Goal: Information Seeking & Learning: Learn about a topic

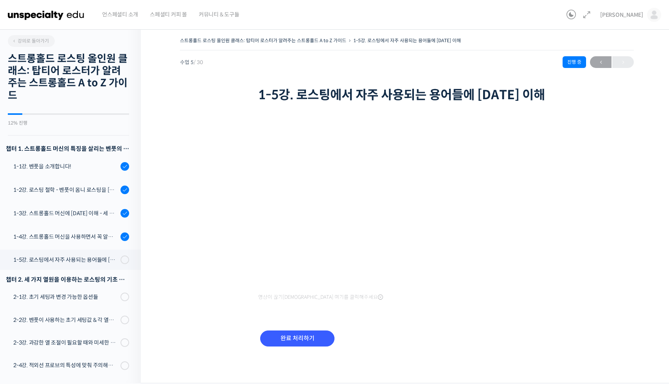
scroll to position [190, 0]
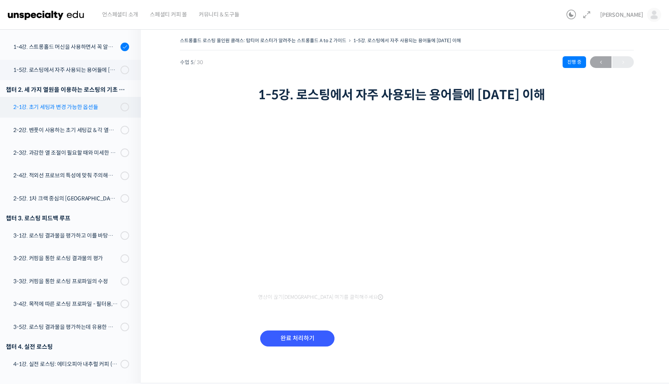
click at [73, 105] on div "2-1강. 초기 세팅과 변경 가능한 옵션들" at bounding box center [65, 107] width 105 height 9
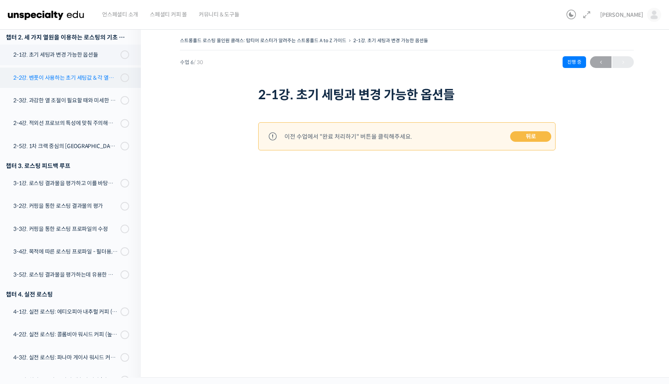
scroll to position [215, 0]
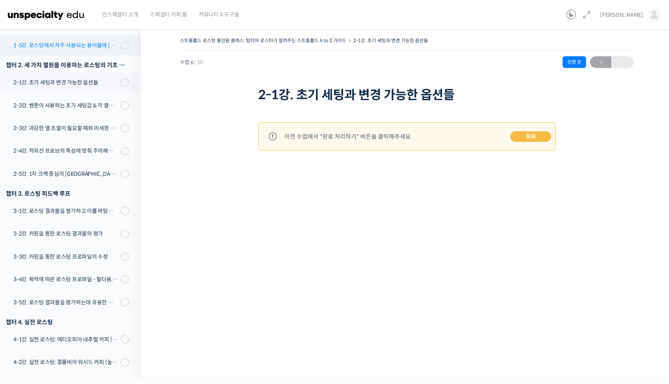
click at [99, 47] on div "1-5강. 로스팅에서 자주 사용되는 용어들에 [DATE] 이해" at bounding box center [65, 45] width 105 height 9
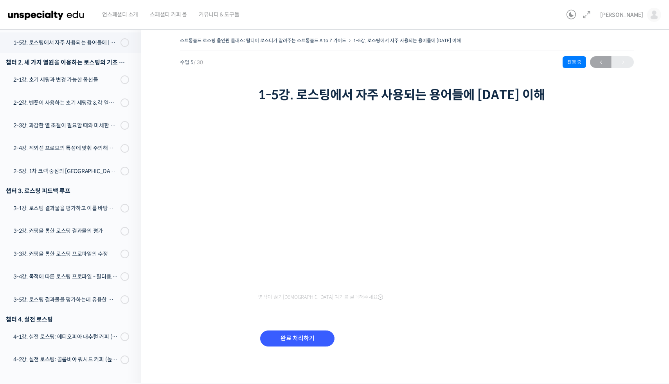
scroll to position [220, 0]
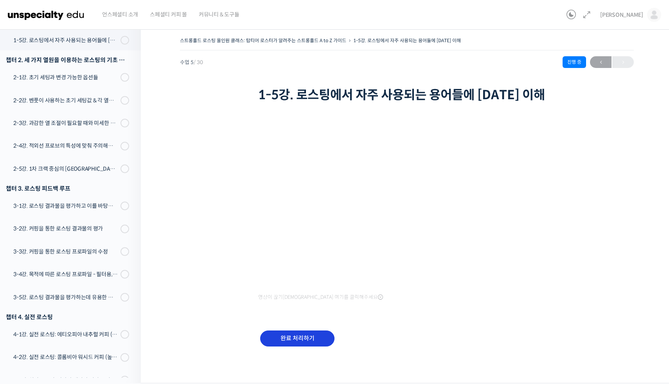
click at [278, 341] on input "완료 처리하기" at bounding box center [297, 339] width 74 height 16
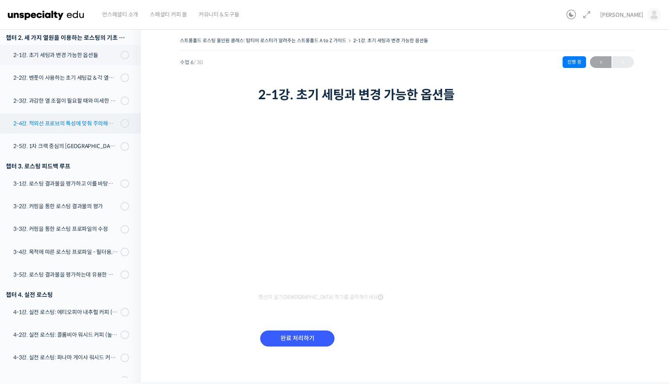
scroll to position [243, 0]
click at [290, 341] on input "완료 처리하기" at bounding box center [297, 339] width 74 height 16
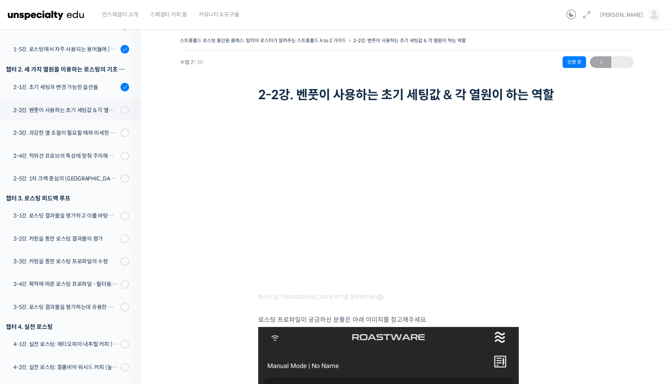
scroll to position [211, 0]
click at [91, 110] on div "2-2강. 벤풋이 사용하는 초기 세팅값 & 각 열원이 하는 역할" at bounding box center [65, 110] width 105 height 9
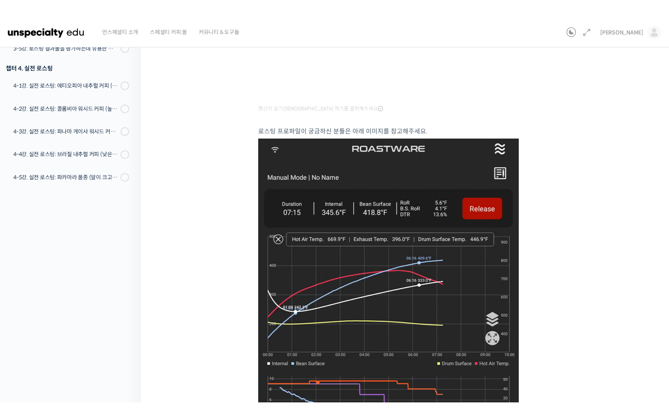
scroll to position [11, 0]
